Goal: Information Seeking & Learning: Learn about a topic

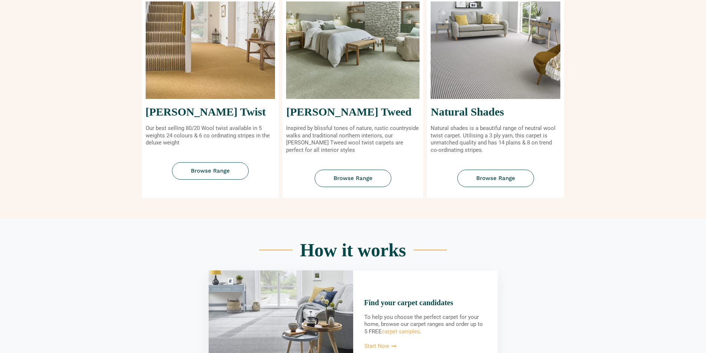
scroll to position [337, 0]
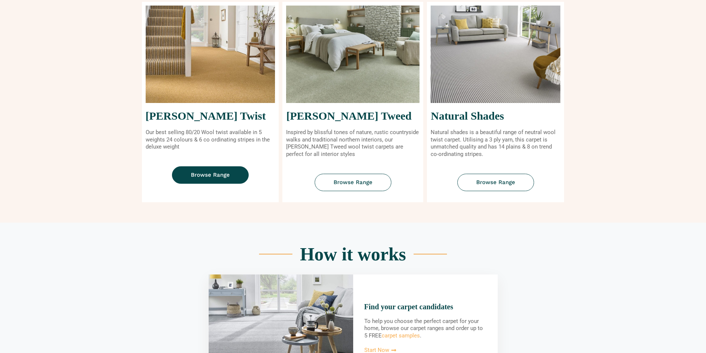
click at [198, 172] on span "Browse Range" at bounding box center [210, 175] width 39 height 6
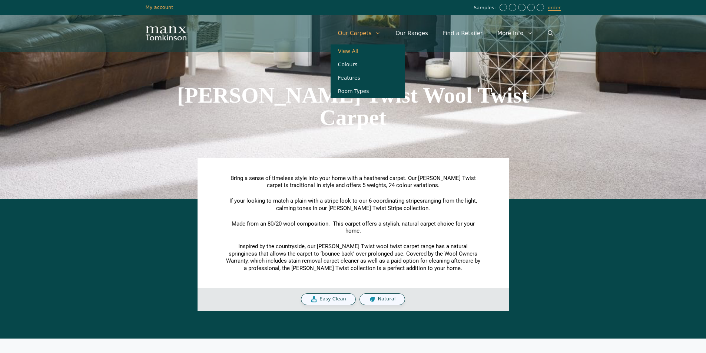
click at [369, 52] on link "View All" at bounding box center [368, 50] width 74 height 13
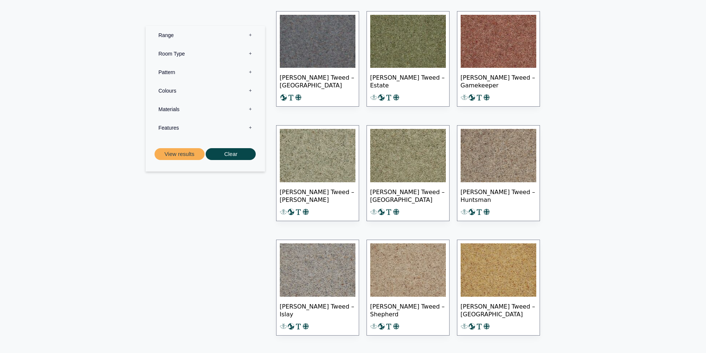
scroll to position [3055, 0]
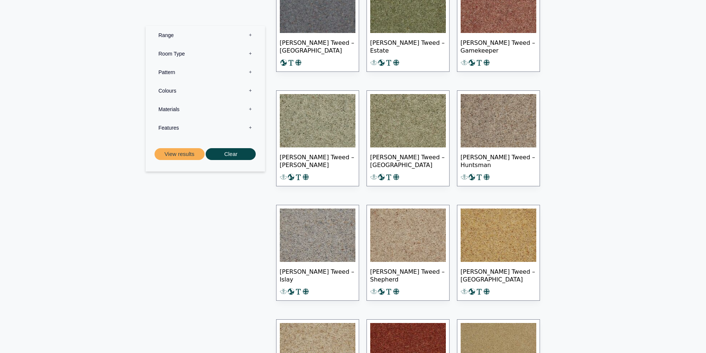
click at [175, 79] on label "Pattern 0" at bounding box center [205, 72] width 108 height 19
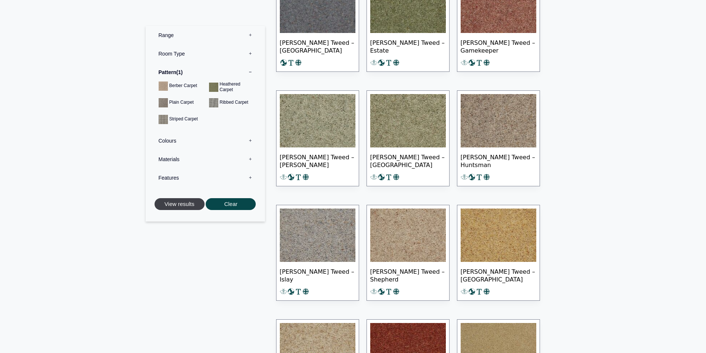
click at [191, 208] on button "View results" at bounding box center [180, 204] width 50 height 12
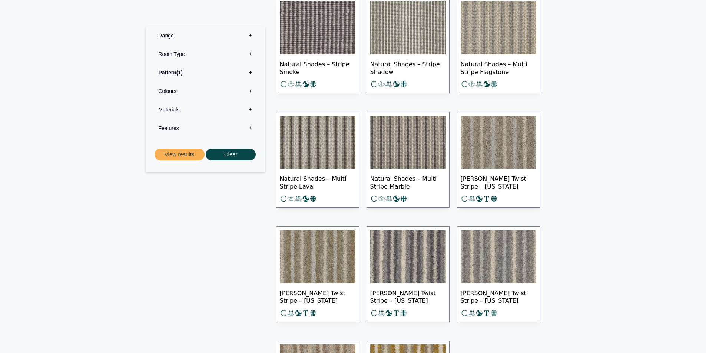
scroll to position [459, 0]
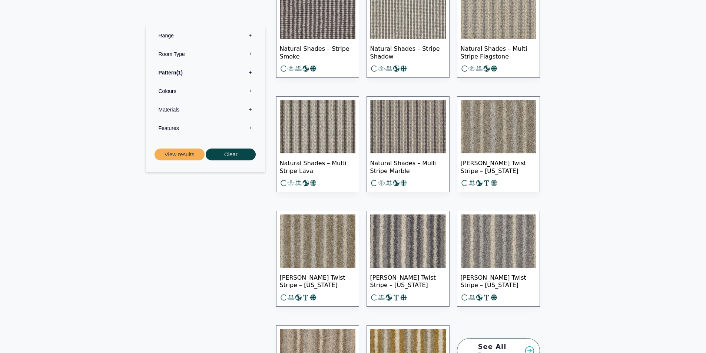
click at [492, 150] on img at bounding box center [499, 126] width 76 height 53
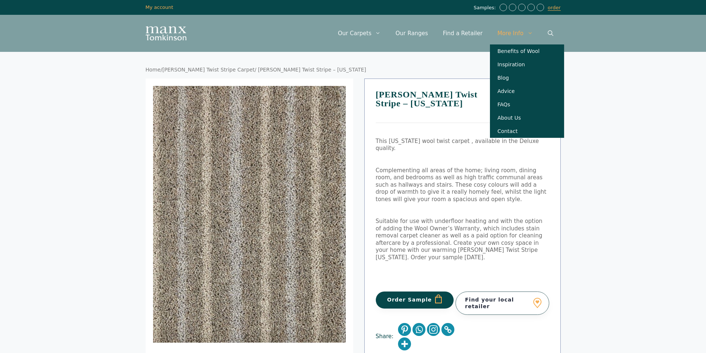
click at [517, 30] on link "More Info" at bounding box center [515, 33] width 50 height 22
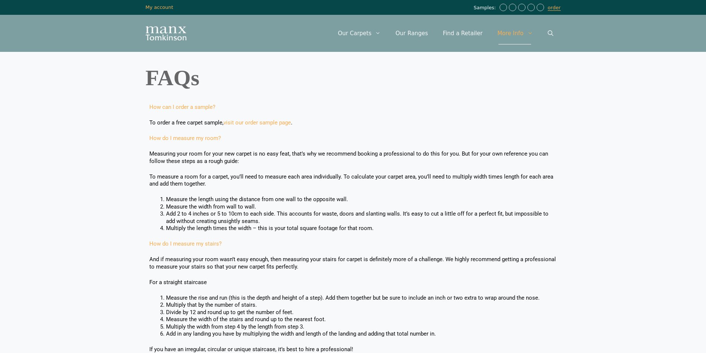
click at [350, 78] on h1 "FAQs" at bounding box center [353, 78] width 415 height 22
